Goal: Information Seeking & Learning: Find specific page/section

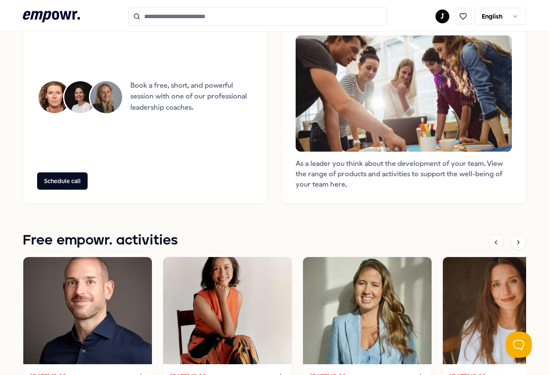
scroll to position [778, 0]
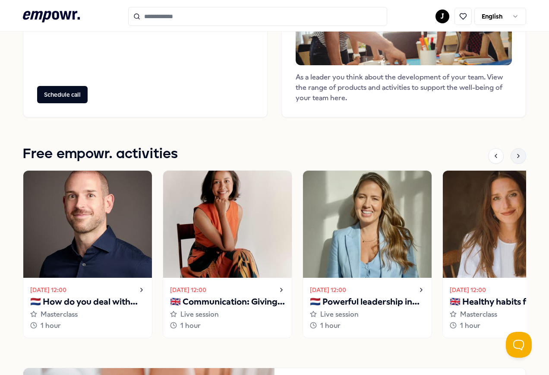
click at [511, 159] on div at bounding box center [519, 156] width 16 height 16
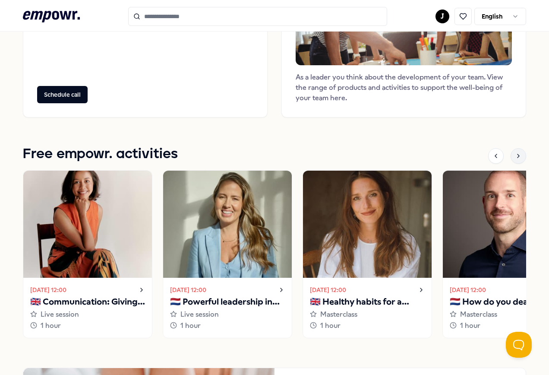
click at [511, 159] on div at bounding box center [519, 156] width 16 height 16
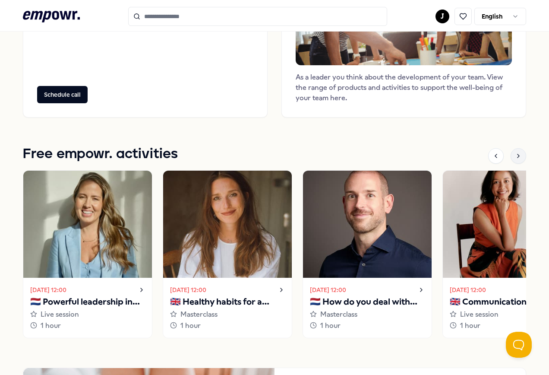
click at [511, 159] on div at bounding box center [519, 156] width 16 height 16
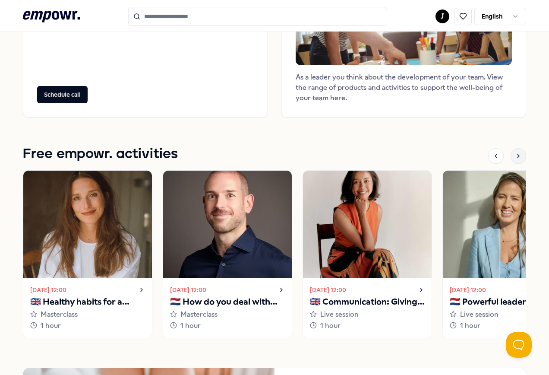
click at [511, 159] on div at bounding box center [519, 156] width 16 height 16
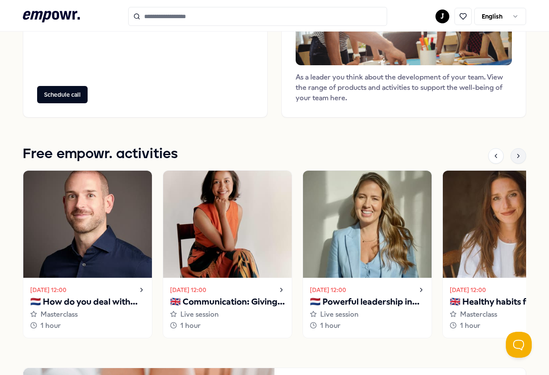
click at [511, 158] on div at bounding box center [519, 156] width 16 height 16
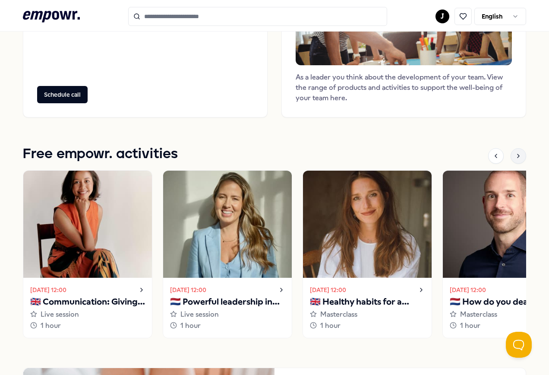
click at [511, 158] on div at bounding box center [519, 156] width 16 height 16
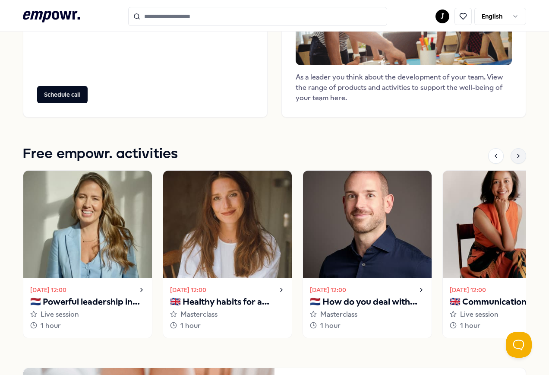
click at [515, 154] on icon at bounding box center [518, 155] width 7 height 7
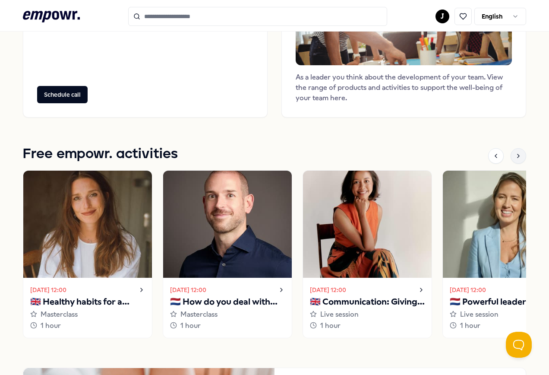
click at [515, 154] on icon at bounding box center [518, 155] width 7 height 7
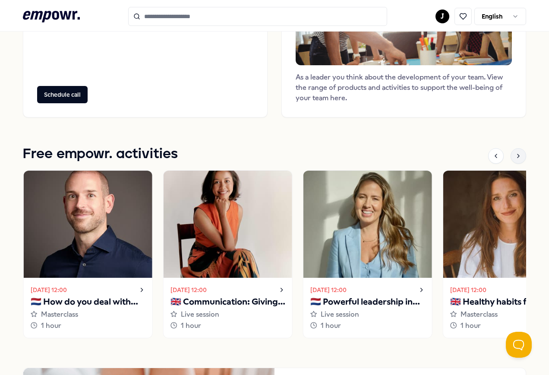
click at [515, 154] on icon at bounding box center [518, 155] width 7 height 7
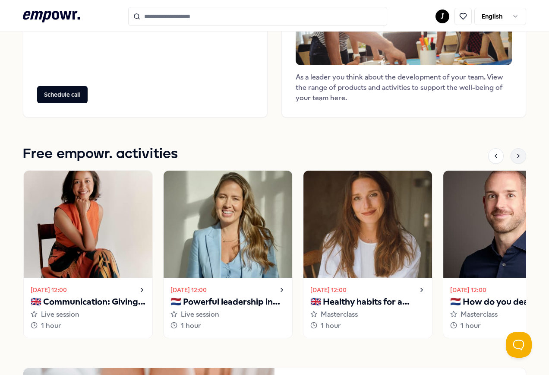
click at [515, 154] on icon at bounding box center [518, 155] width 7 height 7
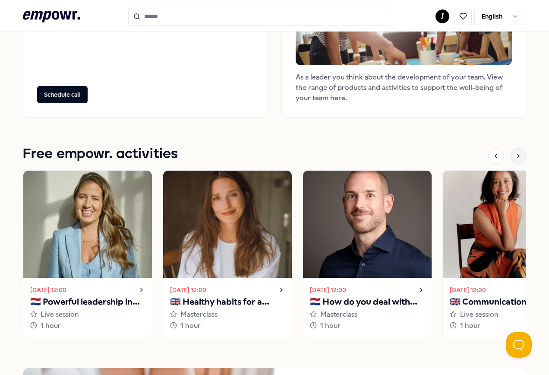
click at [515, 154] on icon at bounding box center [518, 155] width 7 height 7
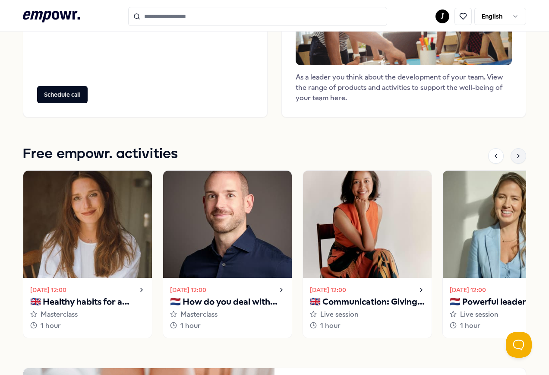
click at [515, 154] on icon at bounding box center [518, 155] width 7 height 7
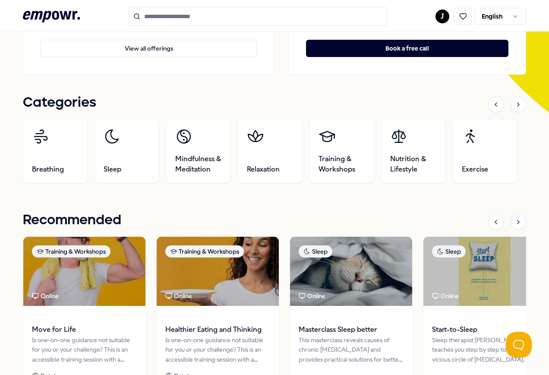
scroll to position [259, 0]
